Goal: Find contact information: Find contact information

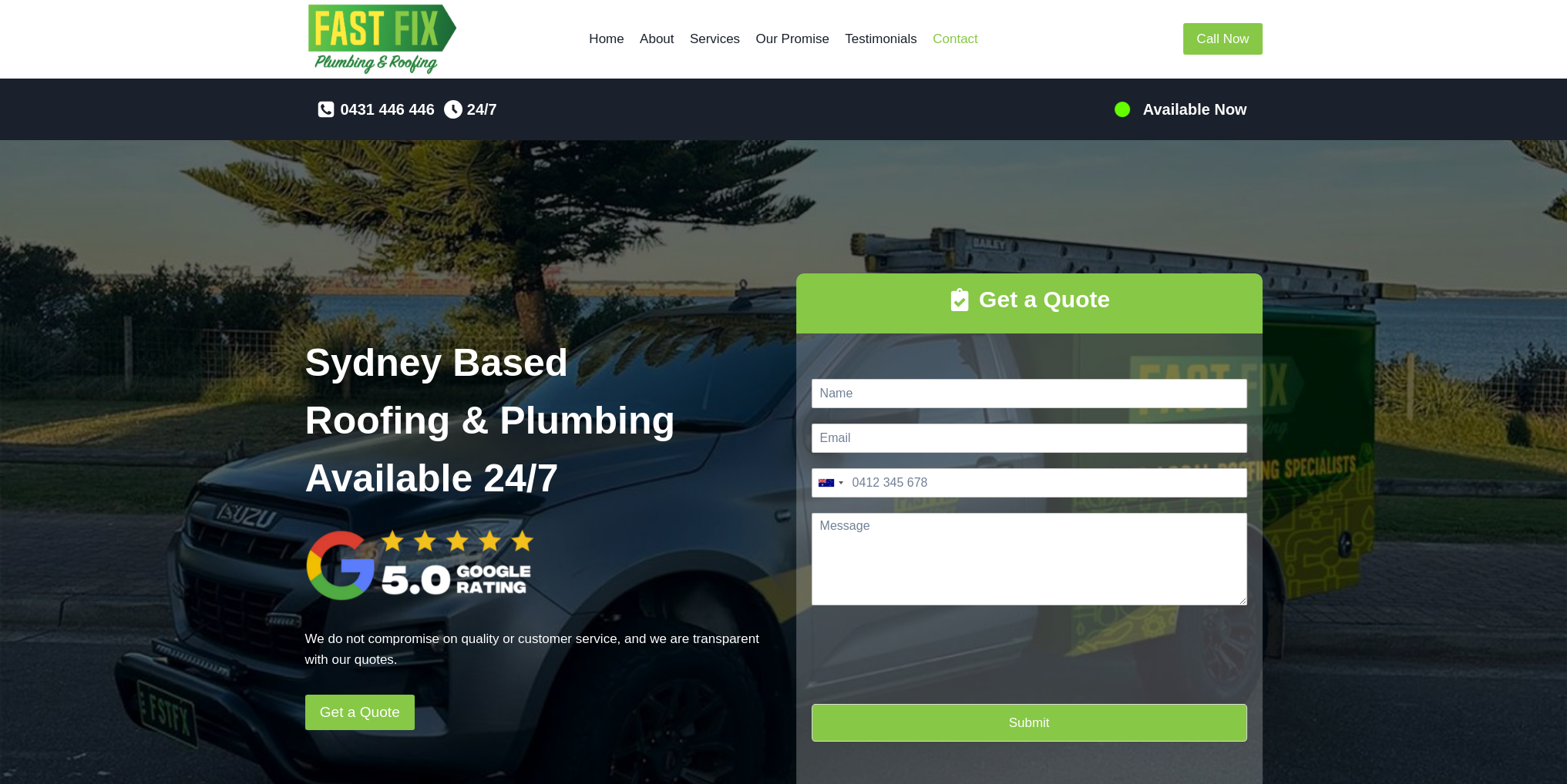
click at [946, 42] on link "Contact" at bounding box center [954, 39] width 61 height 37
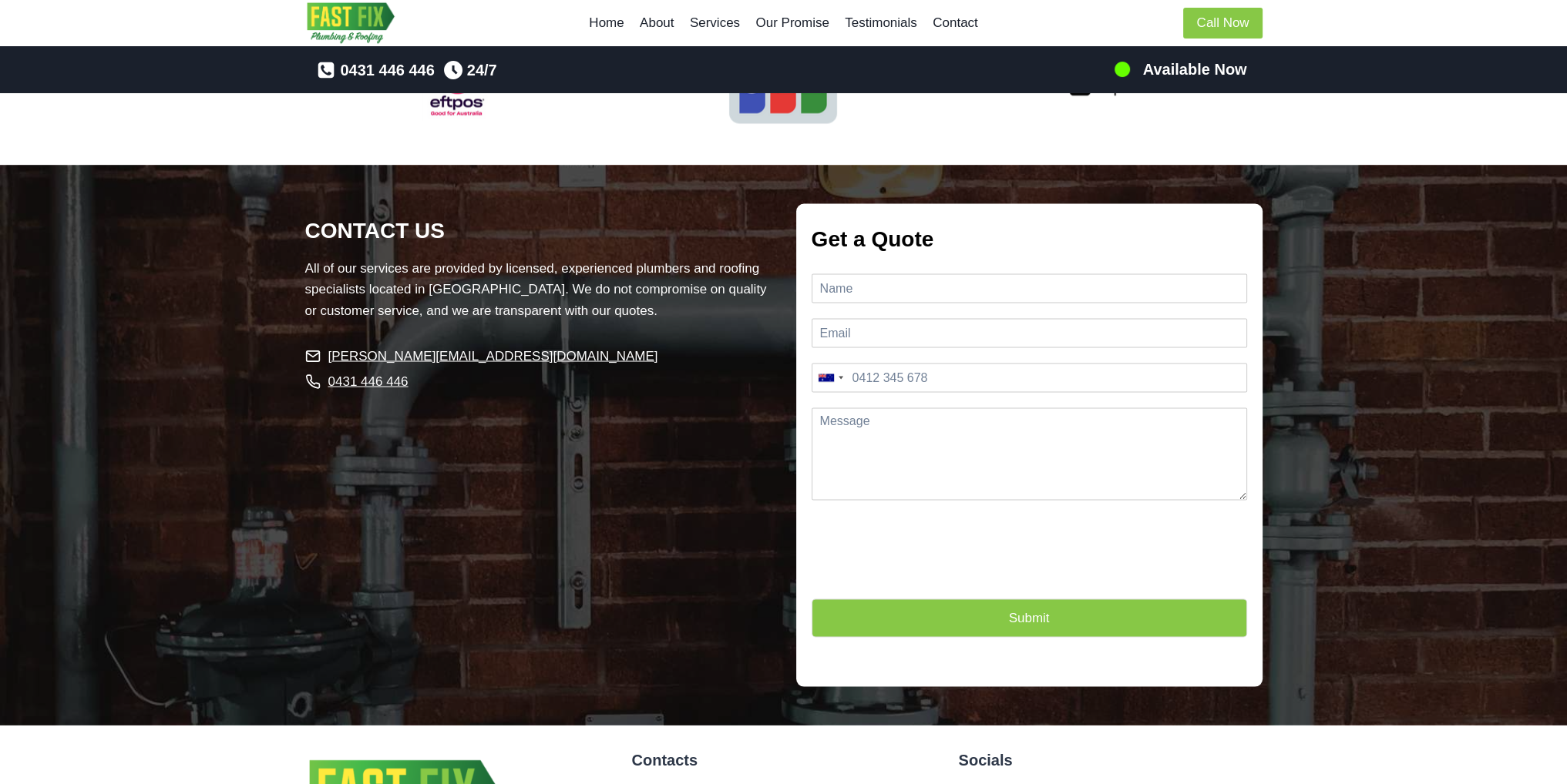
scroll to position [3755, 0]
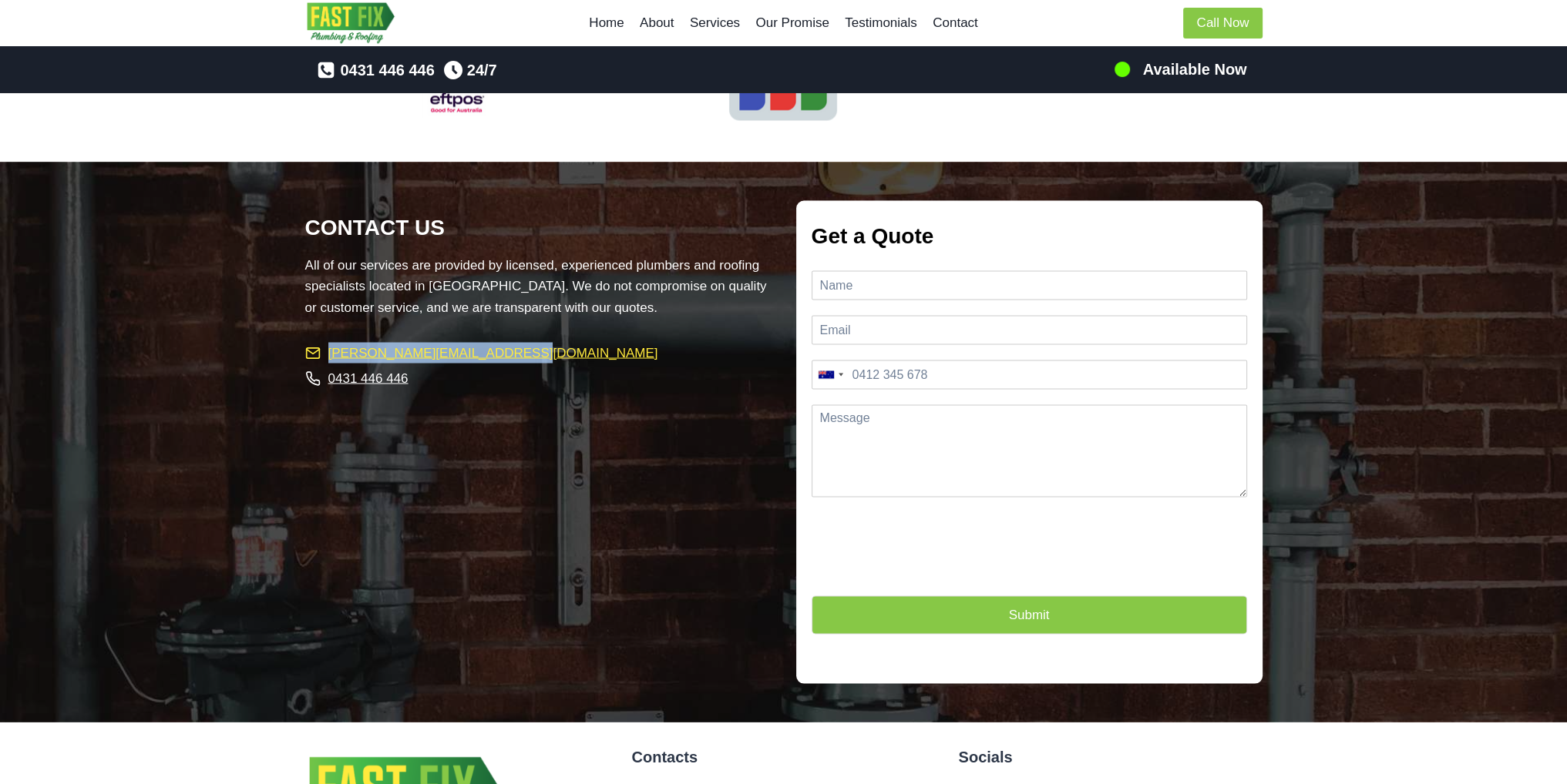
drag, startPoint x: 524, startPoint y: 327, endPoint x: 324, endPoint y: 332, distance: 200.1
click at [324, 342] on li "[PERSON_NAME][EMAIL_ADDRESS][DOMAIN_NAME]" at bounding box center [539, 353] width 466 height 22
copy span "[PERSON_NAME][EMAIL_ADDRESS][DOMAIN_NAME]"
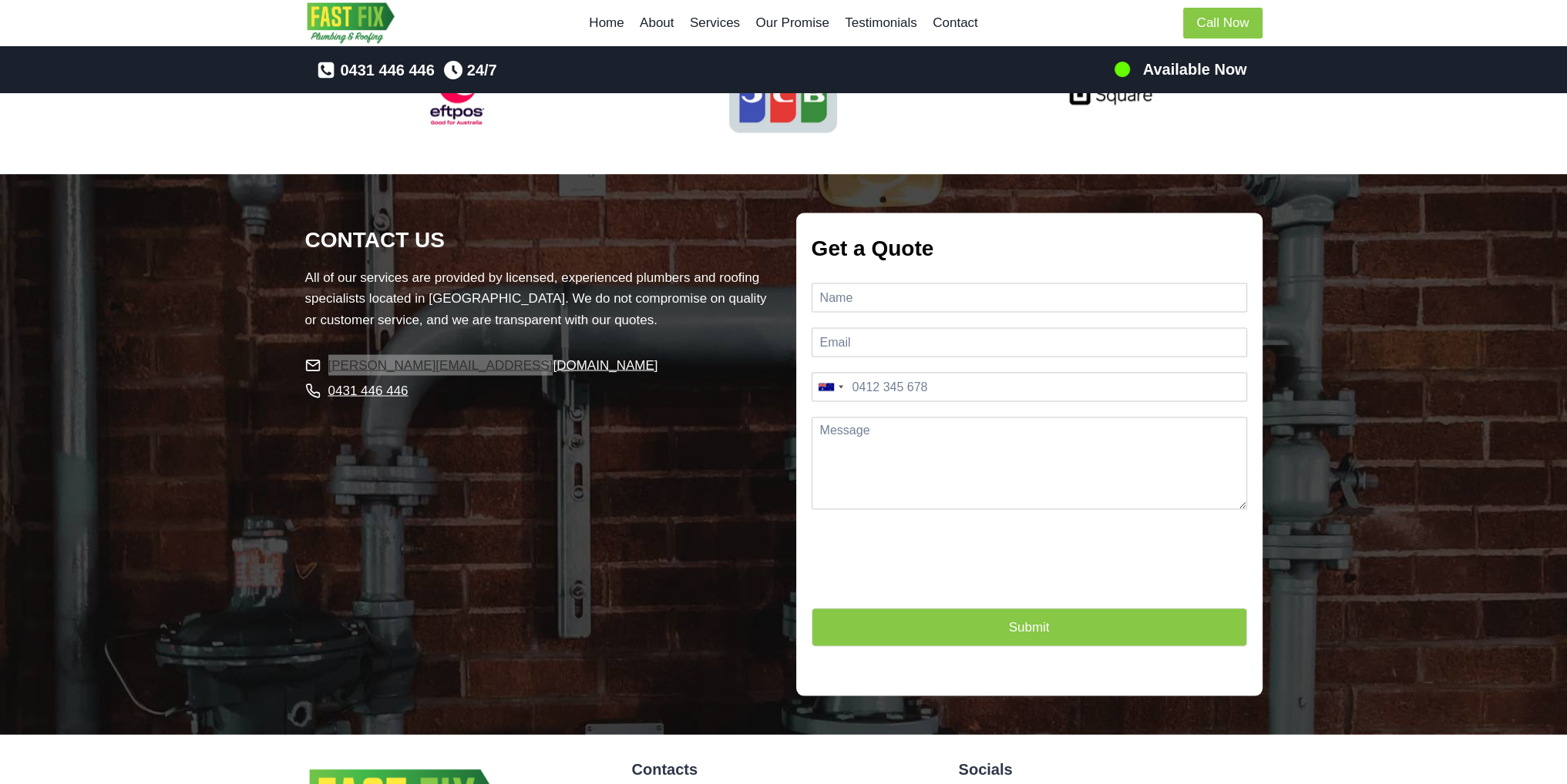
scroll to position [3974, 0]
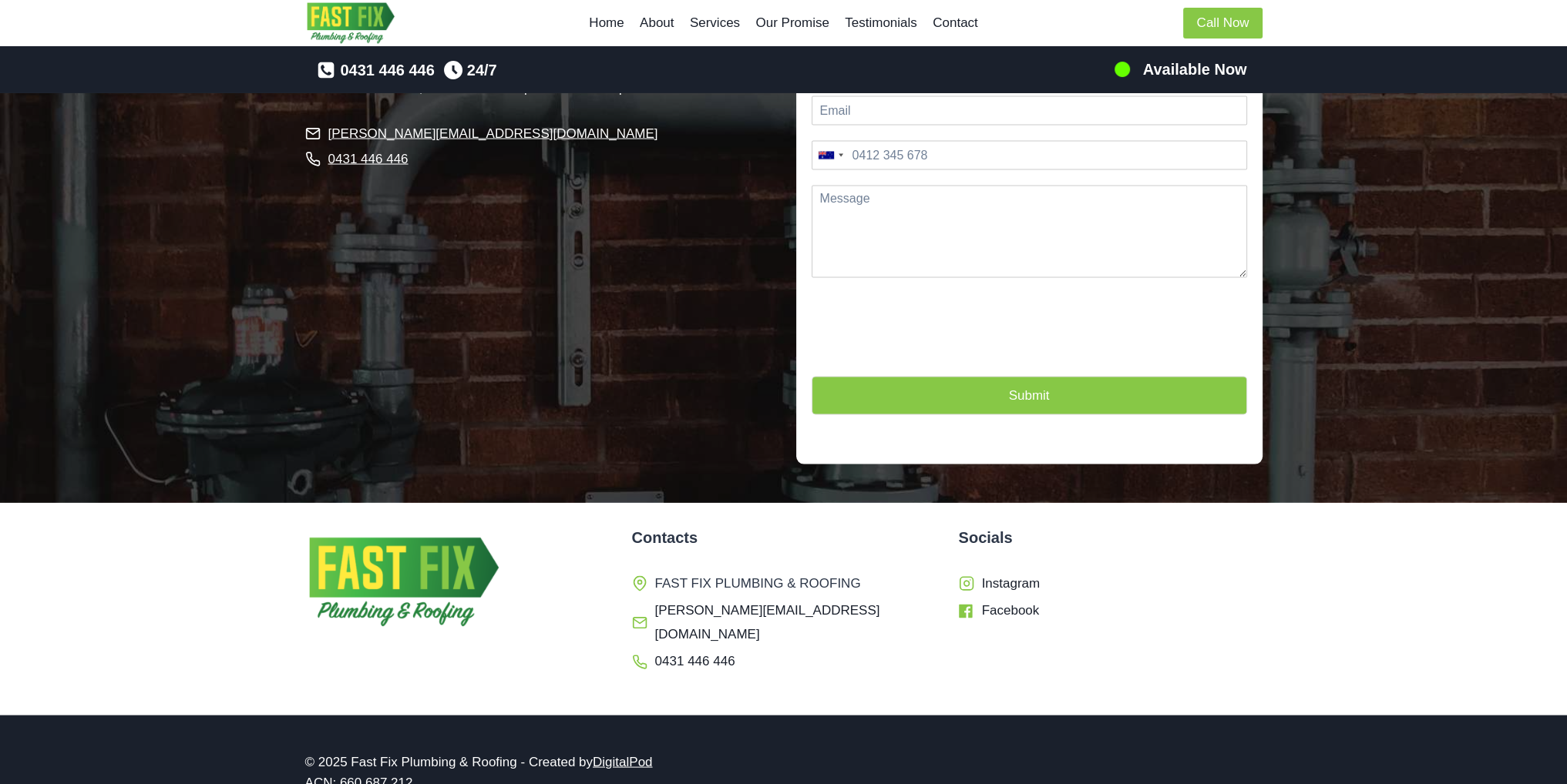
click at [682, 573] on span "FAST FIX PLUMBING & ROOFING" at bounding box center [758, 584] width 206 height 23
click at [643, 576] on icon at bounding box center [639, 583] width 15 height 15
click at [644, 576] on icon at bounding box center [639, 583] width 15 height 15
click at [740, 573] on span "FAST FIX PLUMBING & ROOFING" at bounding box center [758, 584] width 206 height 23
click at [857, 555] on div "Contacts FAST FIX PLUMBING & ROOFING [PERSON_NAME][EMAIL_ADDRESS][DOMAIN_NAME] …" at bounding box center [784, 609] width 304 height 166
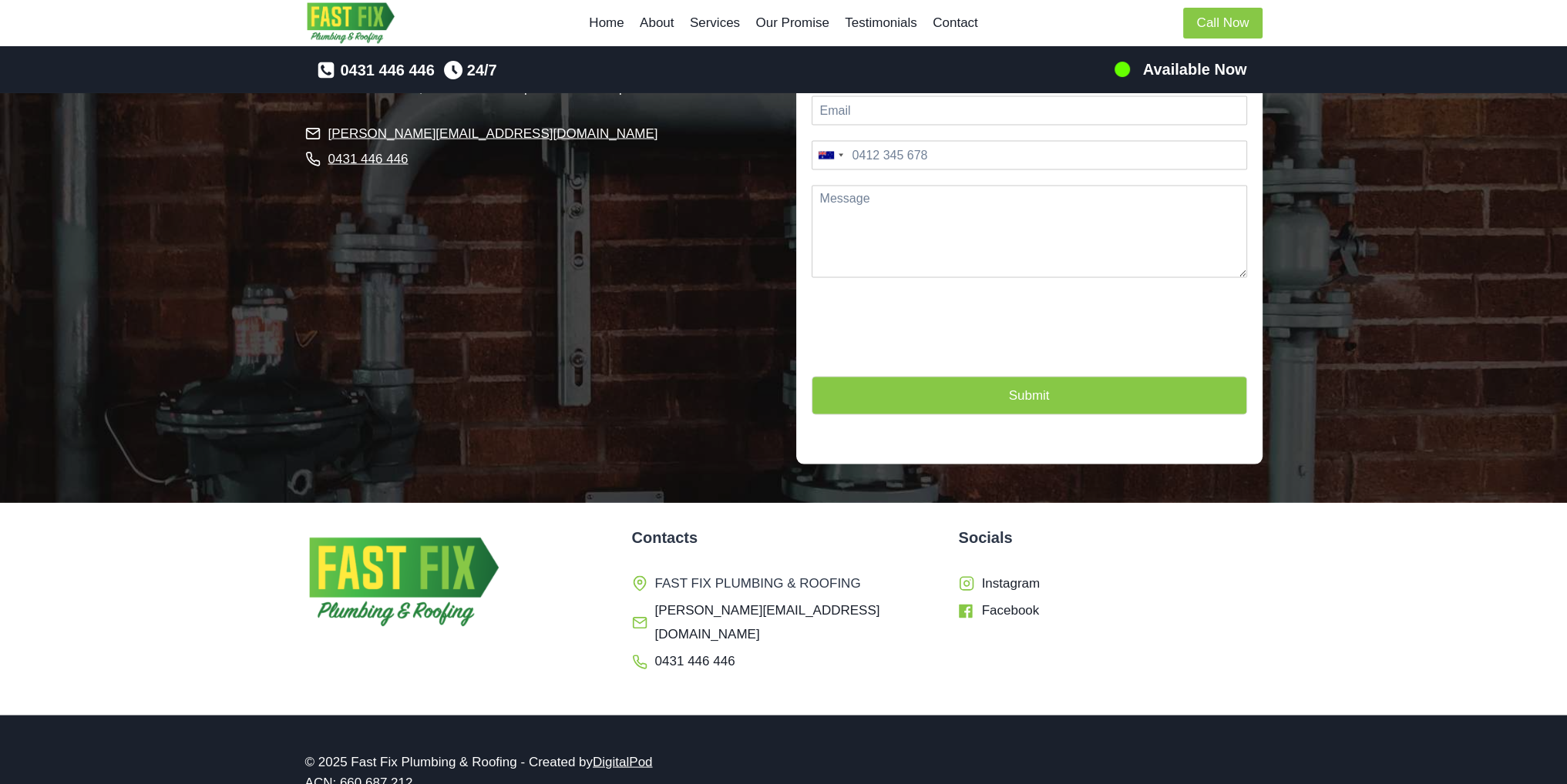
click at [836, 599] on li "[PERSON_NAME][EMAIL_ADDRESS][DOMAIN_NAME]" at bounding box center [784, 622] width 304 height 47
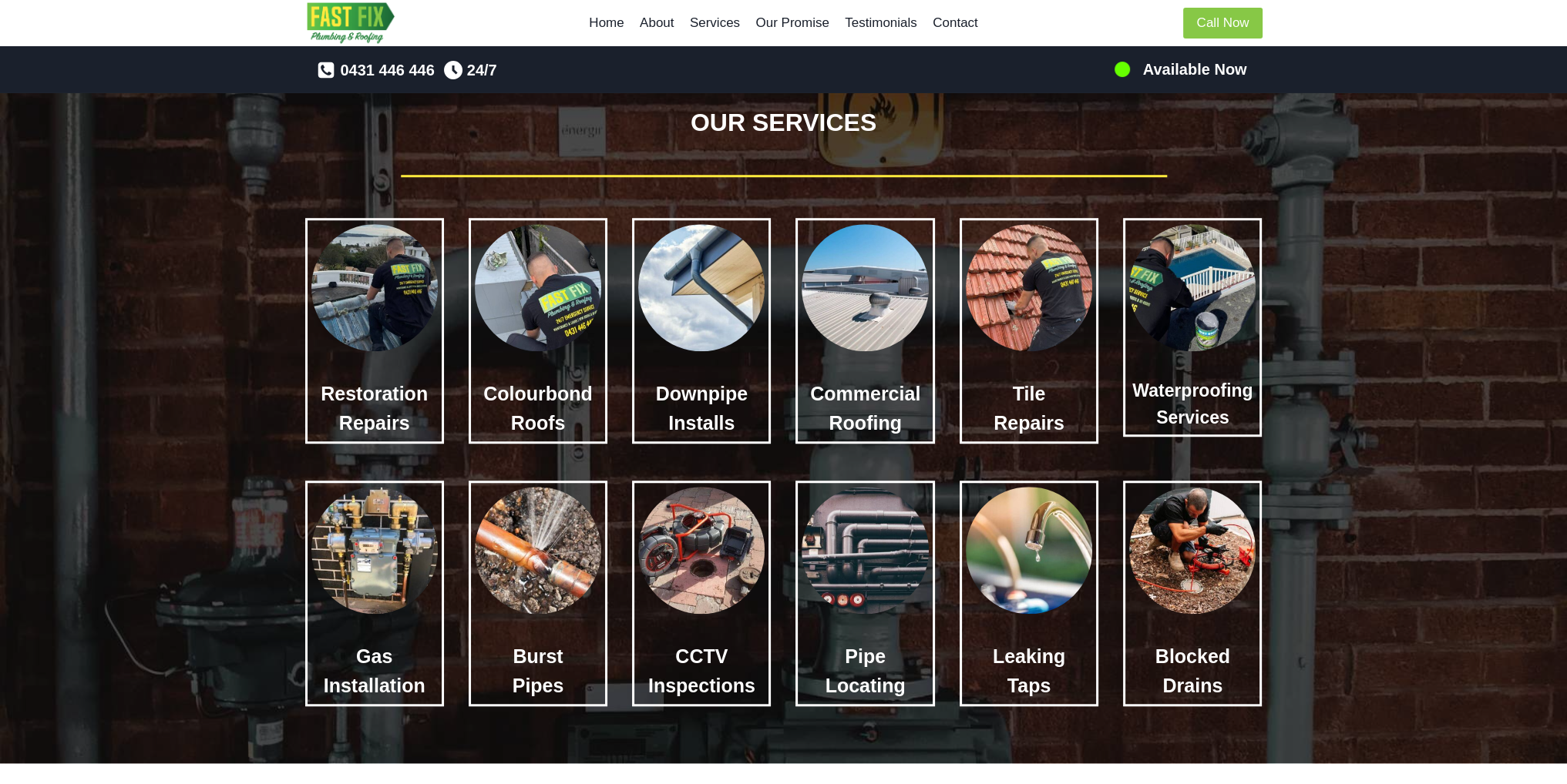
scroll to position [1618, 0]
